Goal: Communication & Community: Connect with others

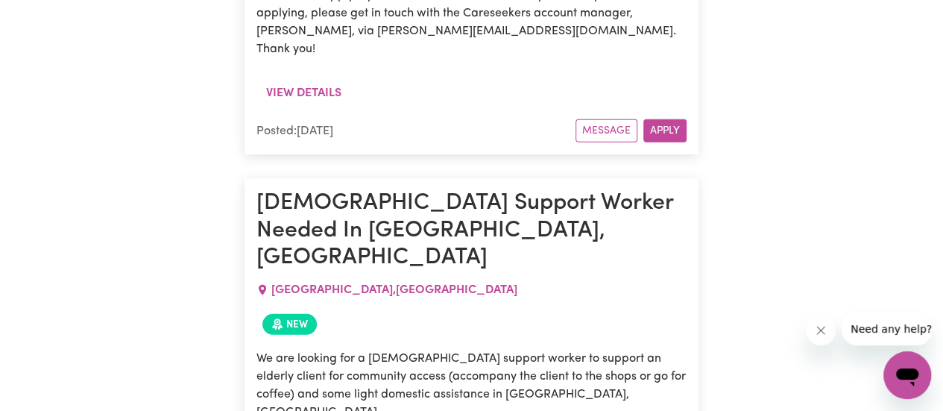
scroll to position [2063, 0]
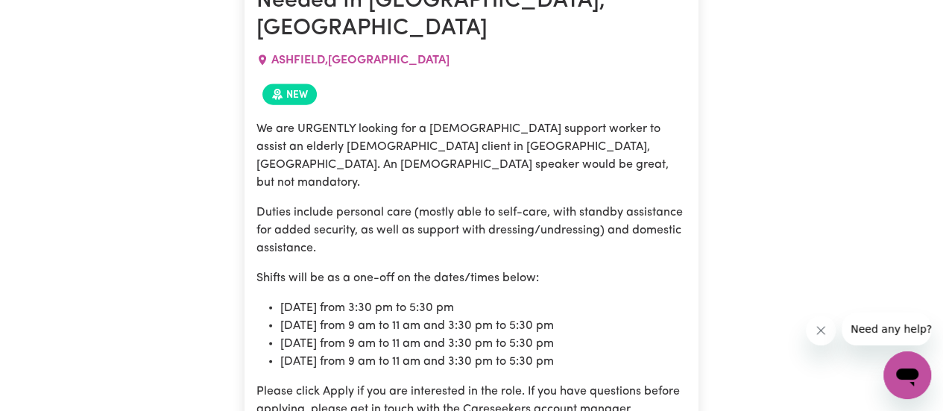
scroll to position [1668, 0]
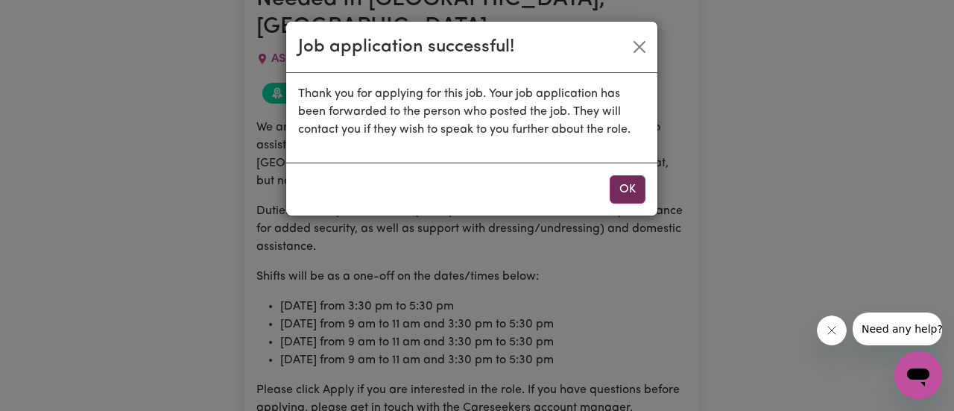
click at [627, 198] on button "OK" at bounding box center [628, 189] width 36 height 28
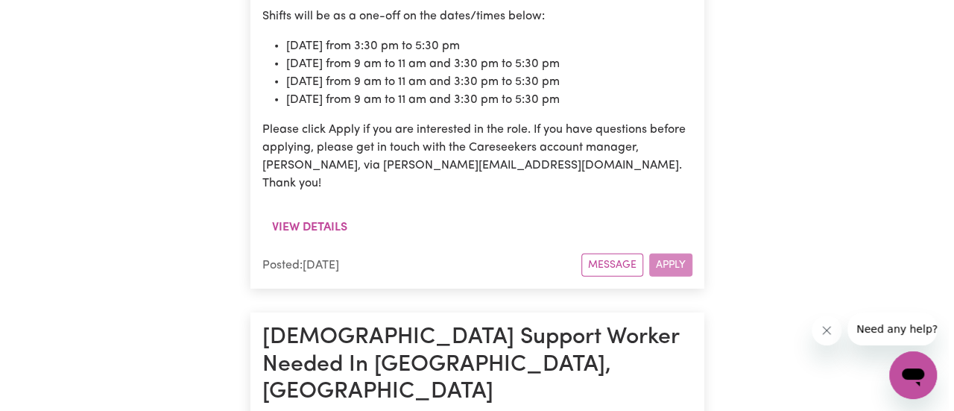
scroll to position [1929, 0]
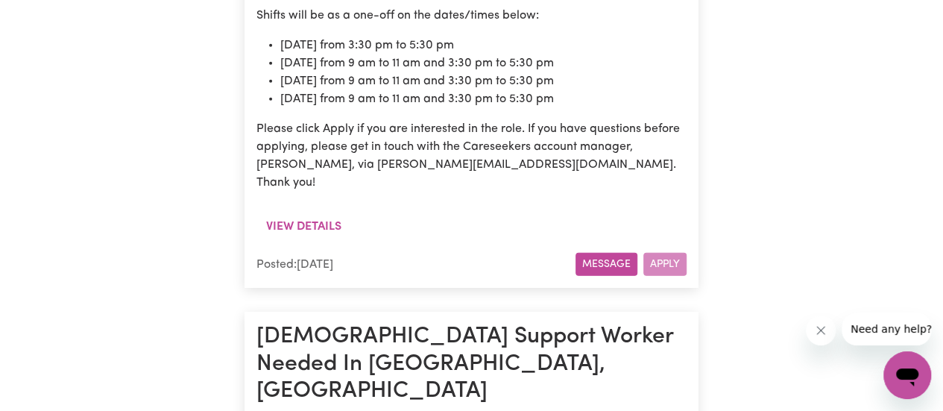
click at [593, 253] on button "Message" at bounding box center [607, 264] width 62 height 23
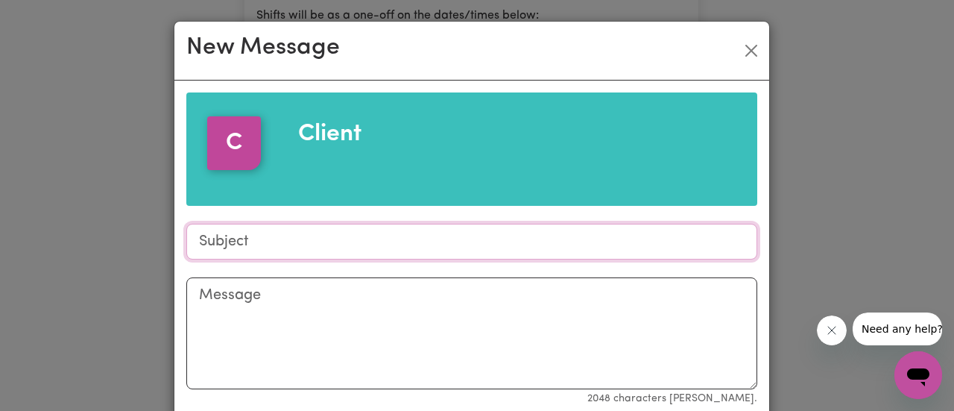
click at [310, 242] on input "Subject" at bounding box center [471, 242] width 571 height 36
type input "Working hours"
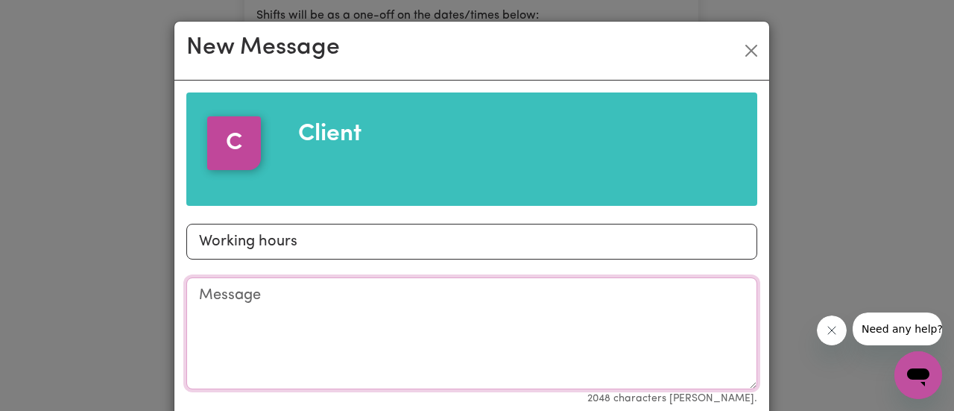
click at [261, 298] on textarea "Message" at bounding box center [471, 333] width 571 height 112
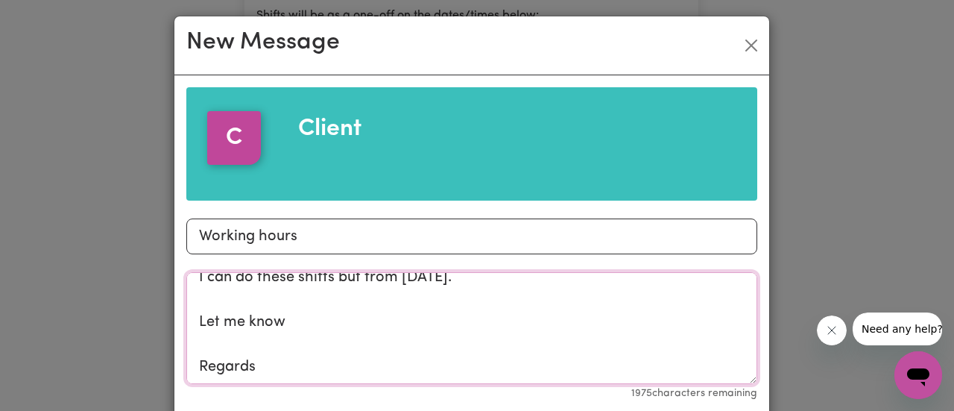
scroll to position [73, 0]
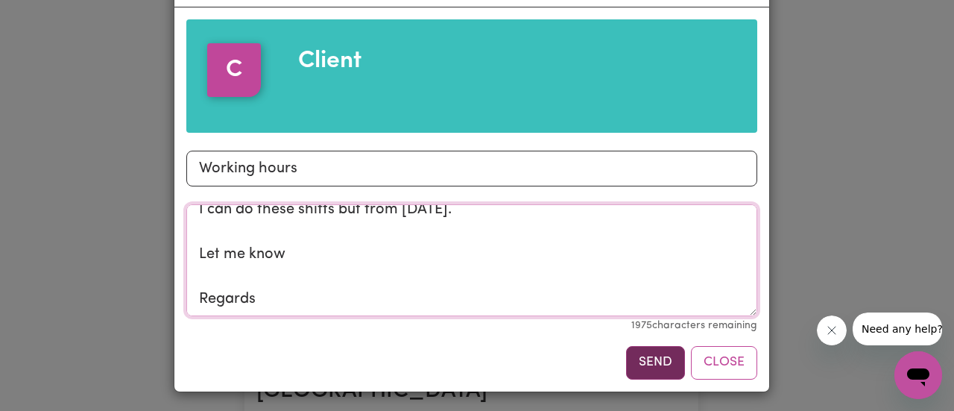
type textarea "Hi [PERSON_NAME], I can do these shifts but from [DATE]. Let me know Regards"
click at [649, 359] on button "Send" at bounding box center [655, 362] width 59 height 33
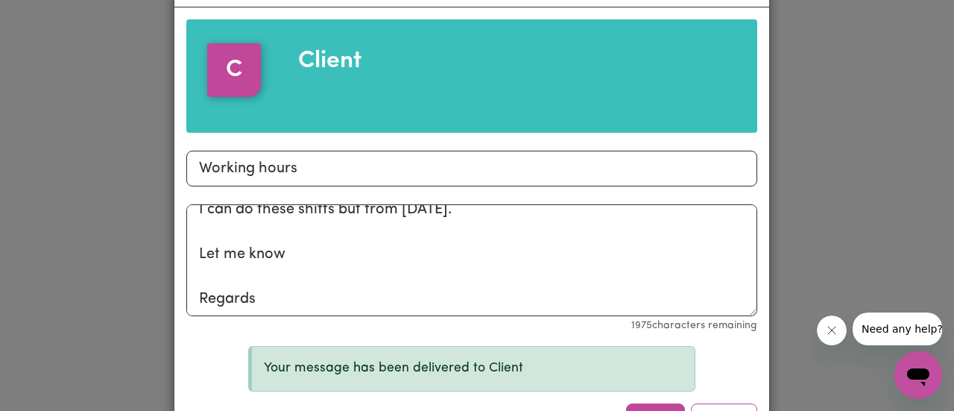
scroll to position [130, 0]
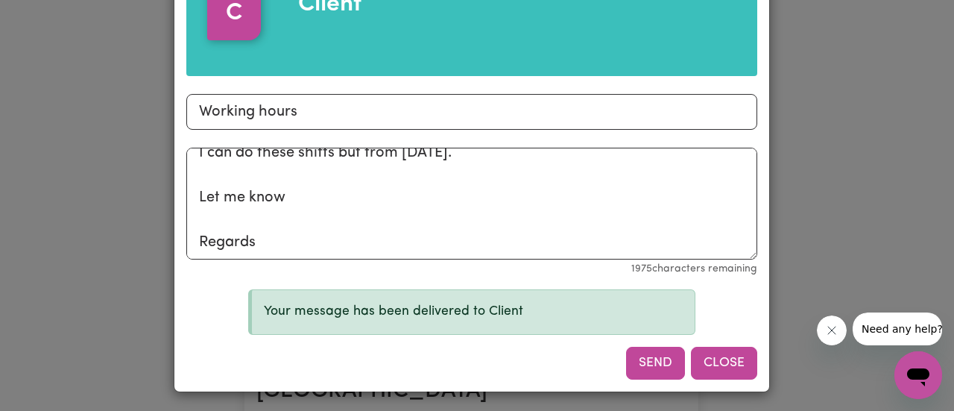
click at [718, 365] on button "Close" at bounding box center [724, 363] width 66 height 33
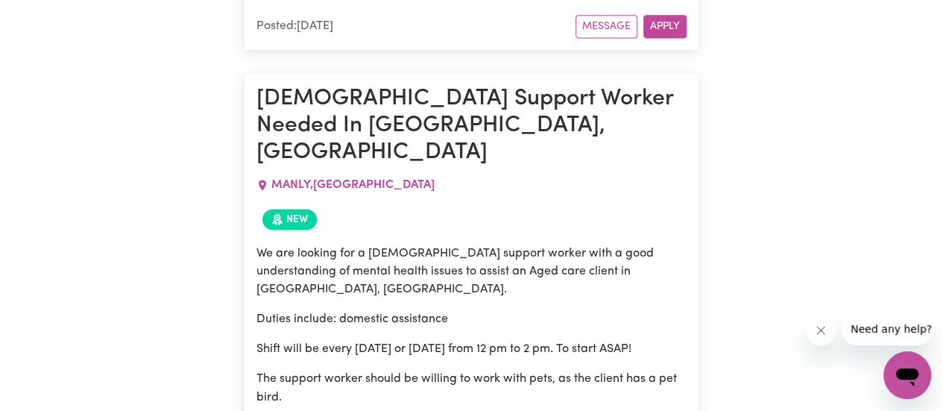
scroll to position [3984, 0]
